Goal: Answer question/provide support

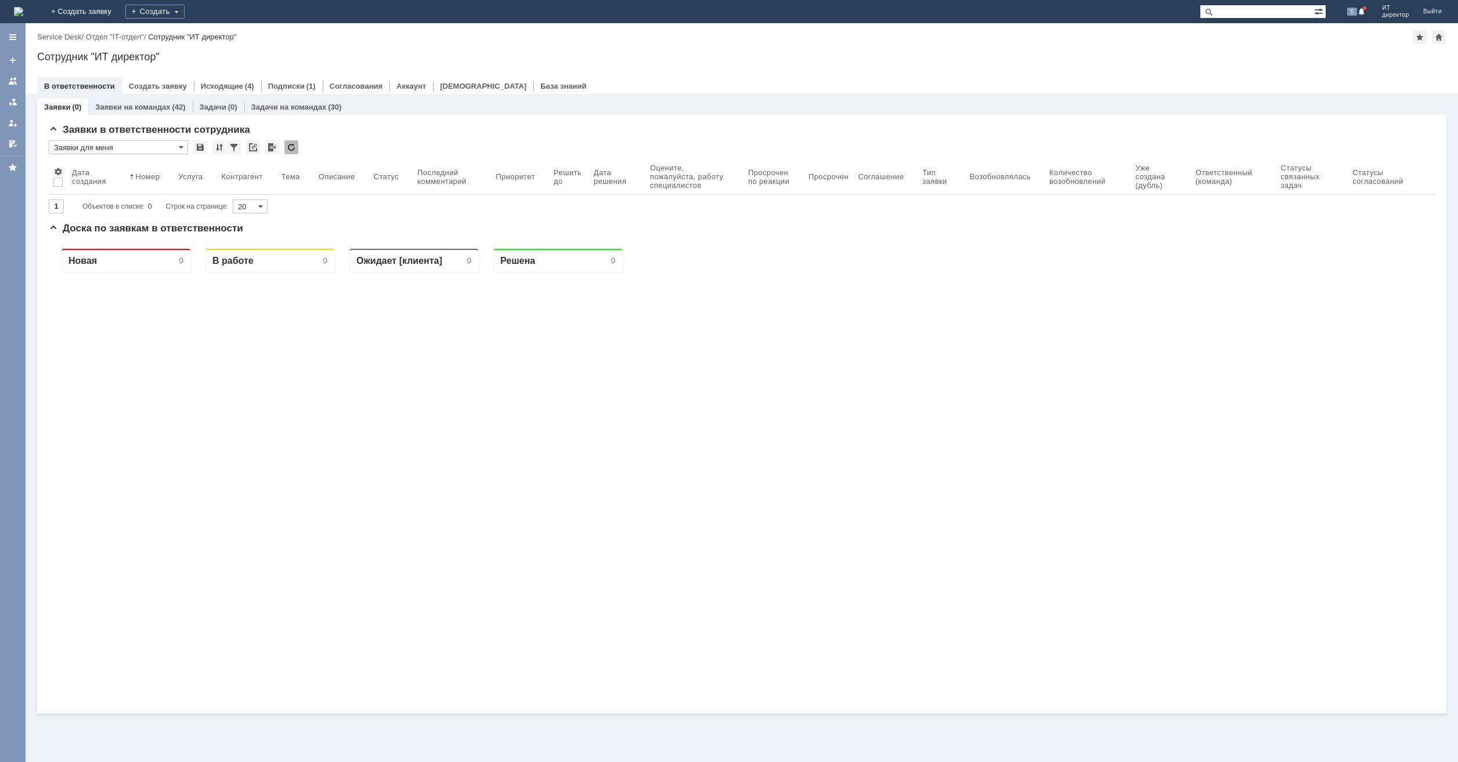
paste input "174121"
type input "174121"
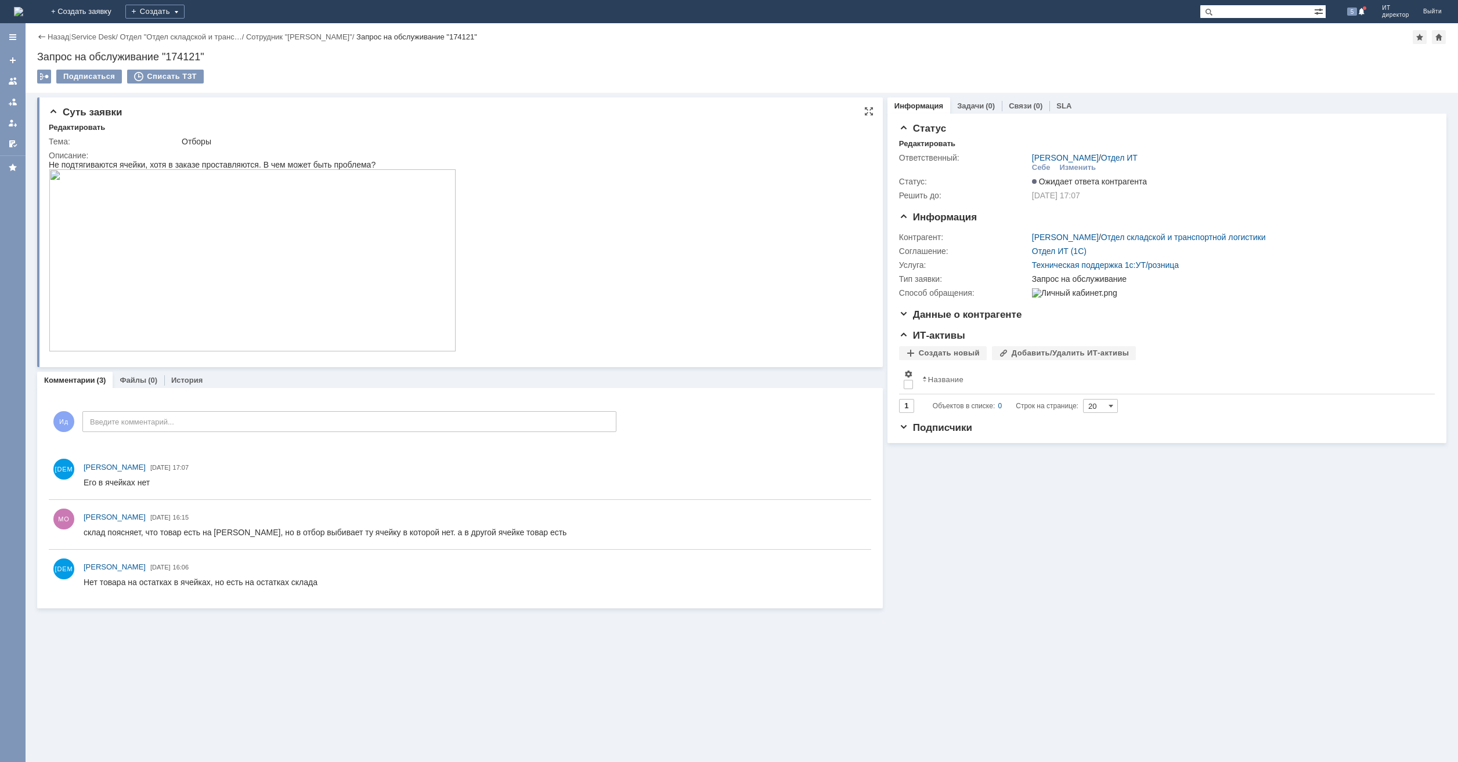
click at [247, 149] on td "Описание:" at bounding box center [457, 253] width 816 height 209
click at [236, 163] on div "Не подтягиваются ячейки, хотя в заказе проставляются. В чем может быть проблема?" at bounding box center [252, 164] width 407 height 9
drag, startPoint x: 236, startPoint y: 163, endPoint x: 258, endPoint y: 162, distance: 22.6
click at [258, 162] on div "Не подтягиваются ячейки, хотя в заказе проставляются. В чем может быть проблема?" at bounding box center [252, 164] width 407 height 9
drag, startPoint x: 258, startPoint y: 162, endPoint x: 266, endPoint y: 161, distance: 8.2
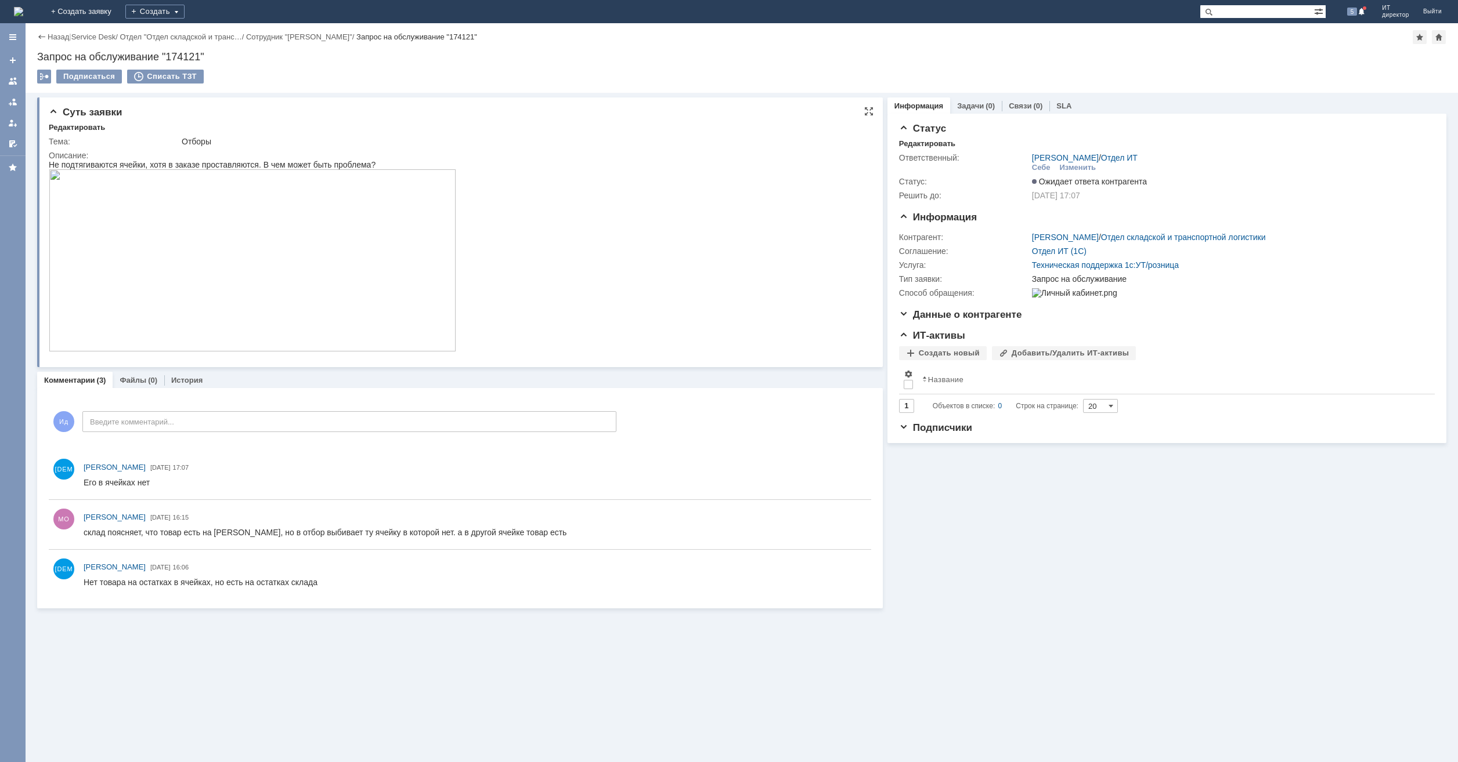
click at [266, 161] on div "Не подтягиваются ячейки, хотя в заказе проставляются. В чем может быть проблема?" at bounding box center [252, 164] width 407 height 9
drag, startPoint x: 371, startPoint y: 160, endPoint x: 189, endPoint y: 142, distance: 183.1
click at [189, 160] on html "Не подтягиваются ячейки, хотя в заказе проставляются. В чем может быть проблема?" at bounding box center [457, 256] width 816 height 193
drag, startPoint x: 140, startPoint y: -18, endPoint x: 205, endPoint y: 156, distance: 185.3
click at [205, 156] on div "Описание:" at bounding box center [457, 155] width 816 height 9
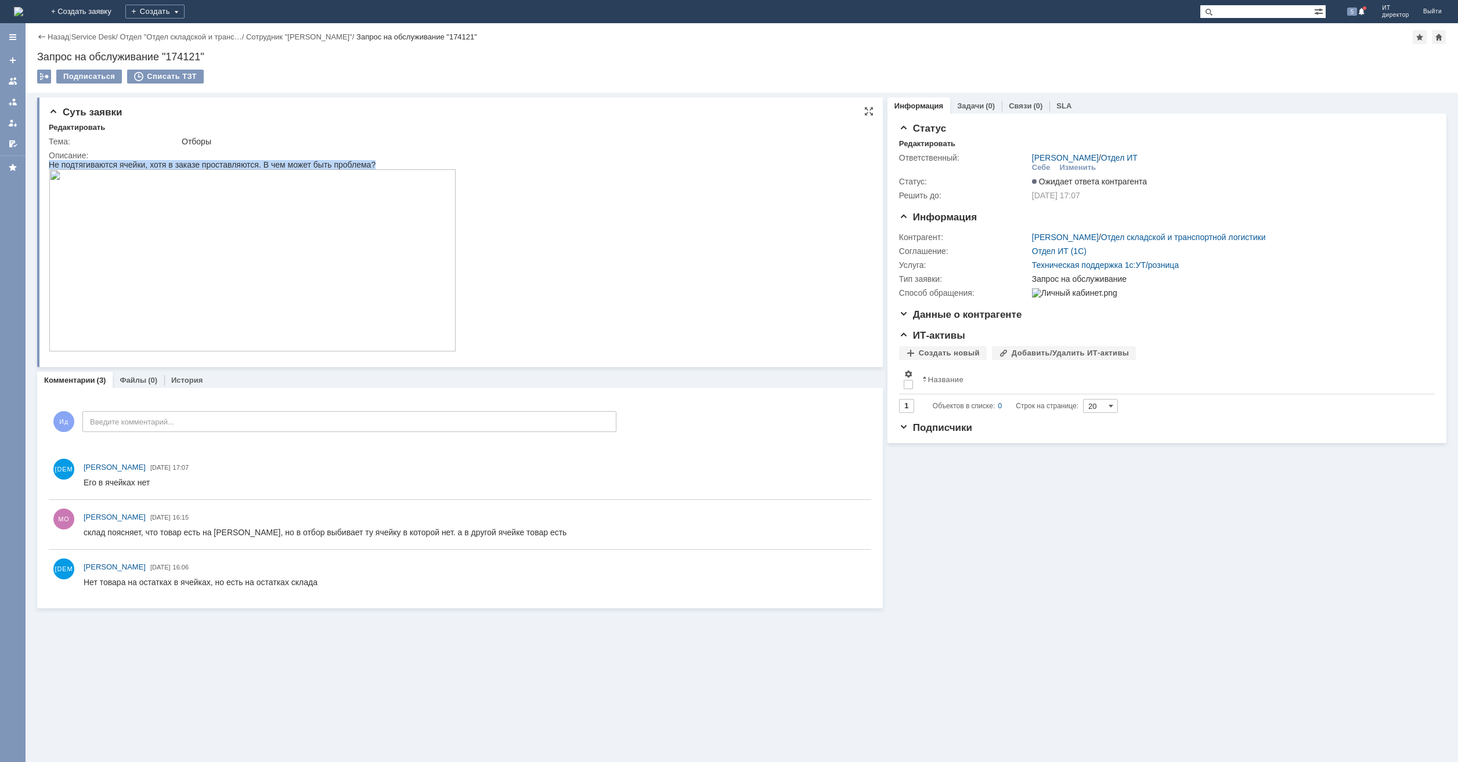
click at [178, 291] on img at bounding box center [252, 260] width 407 height 182
